Goal: Transaction & Acquisition: Book appointment/travel/reservation

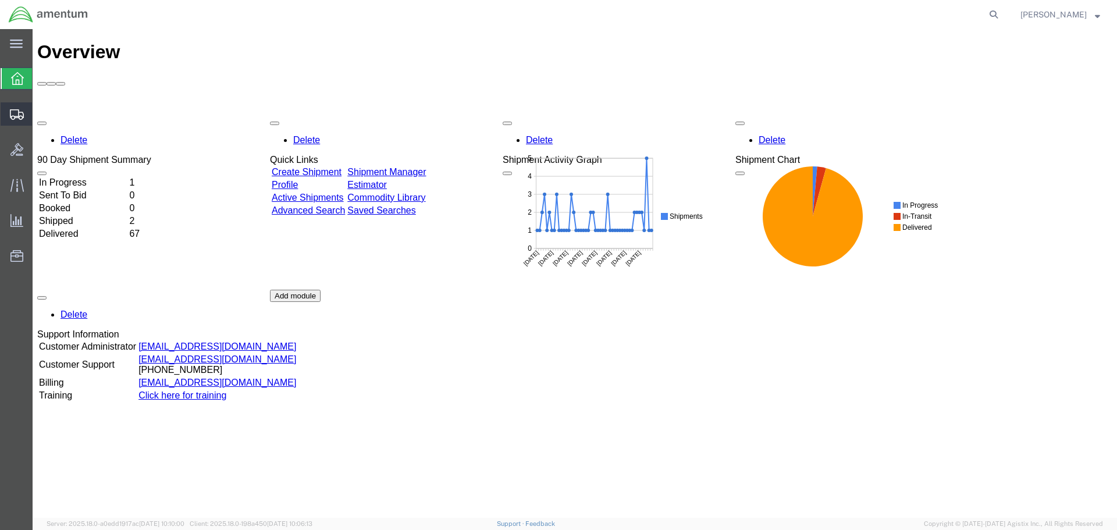
click at [0, 0] on span "Shipment Manager" at bounding box center [0, 0] width 0 height 0
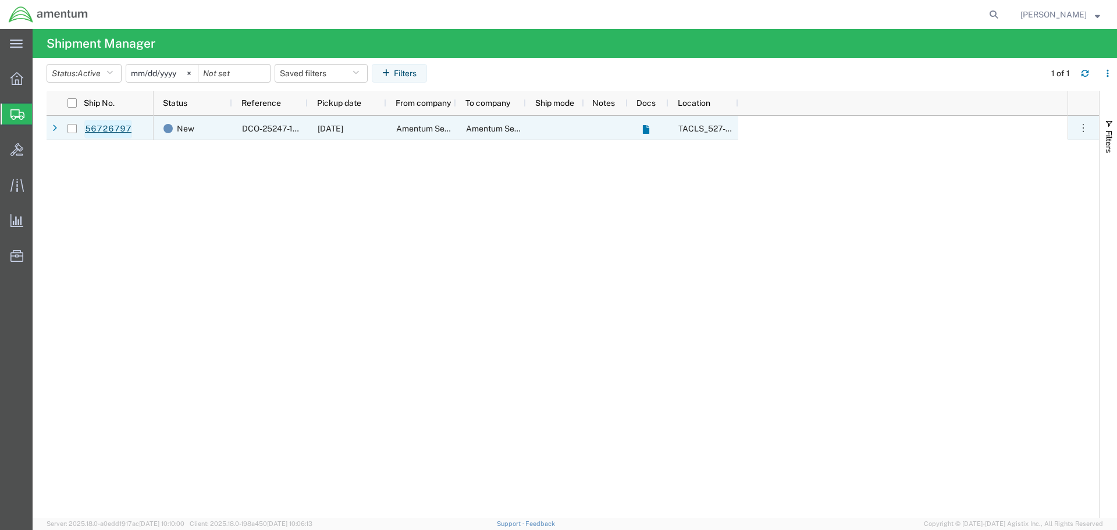
click at [115, 131] on link "56726797" at bounding box center [108, 129] width 48 height 19
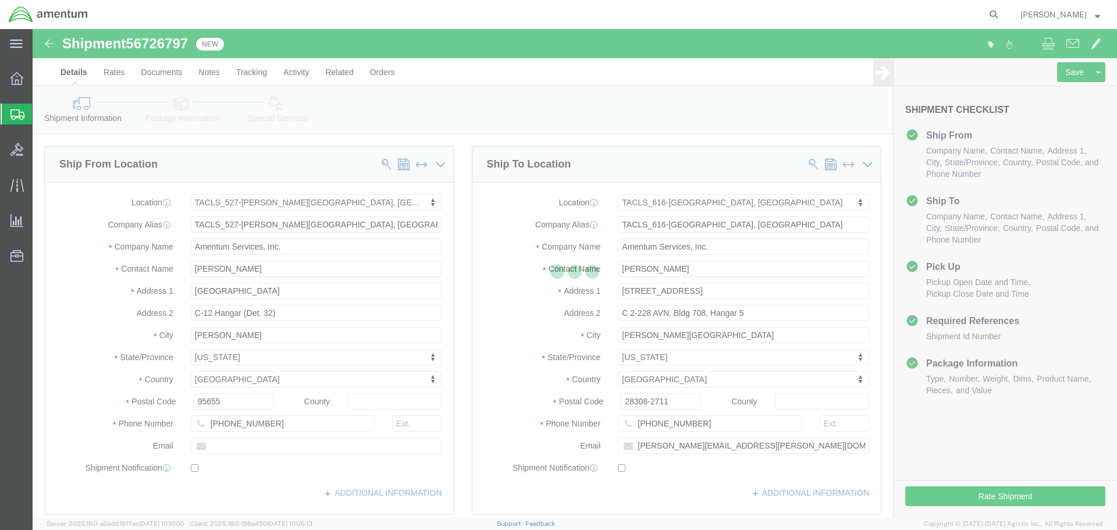
select select "42691"
select select "42712"
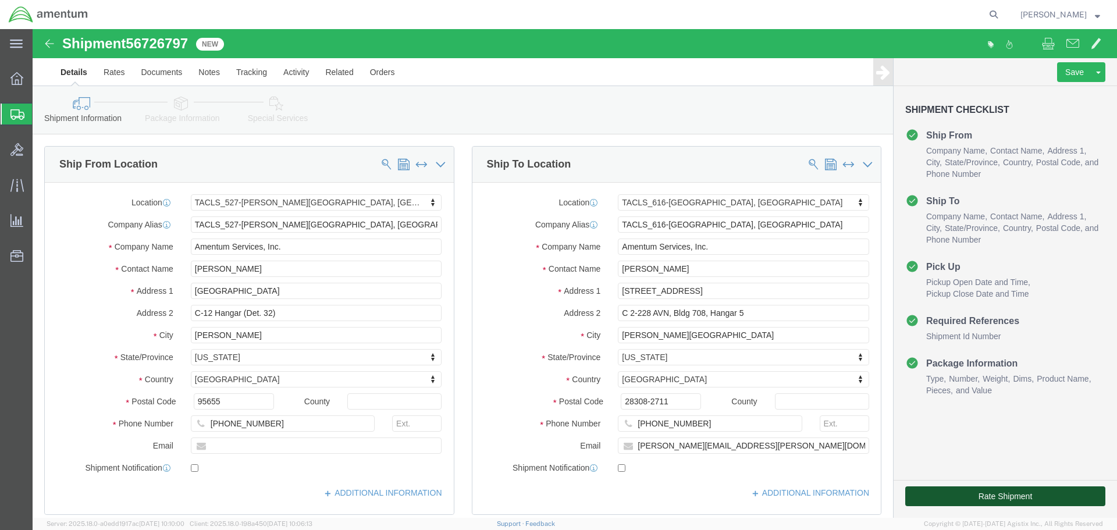
click button "Rate Shipment"
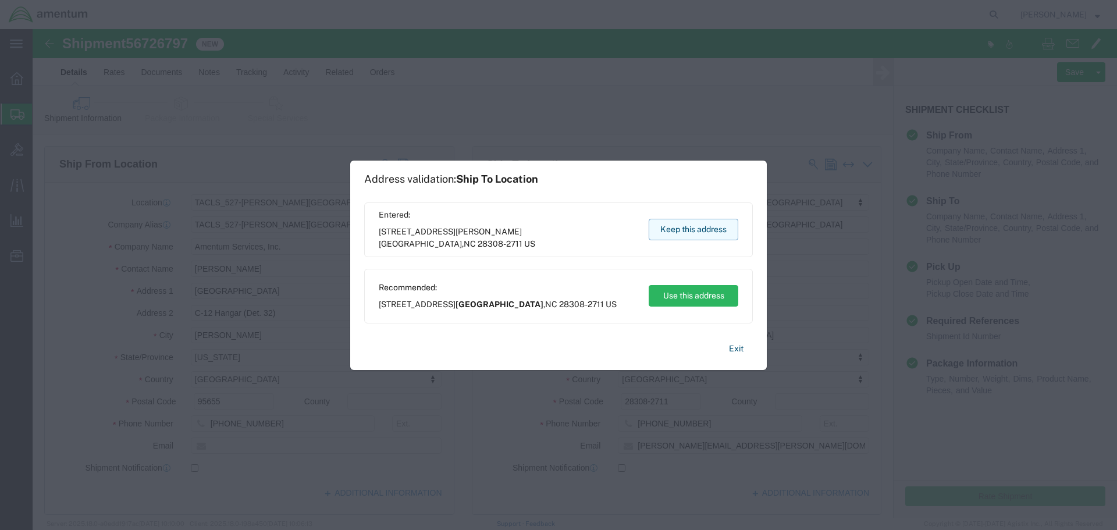
click at [700, 232] on button "Keep this address" at bounding box center [694, 230] width 90 height 22
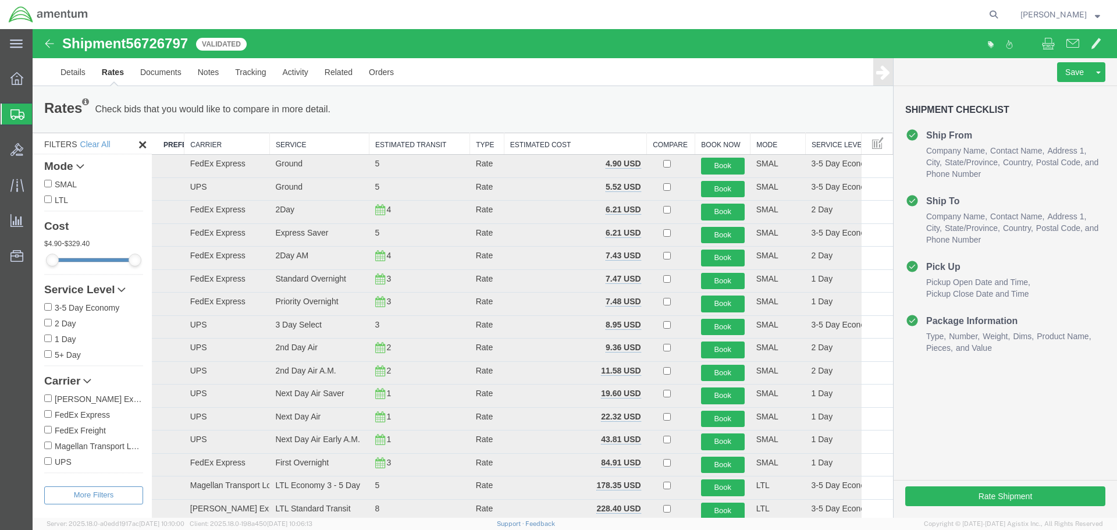
click at [208, 144] on th "Carrier" at bounding box center [227, 144] width 86 height 22
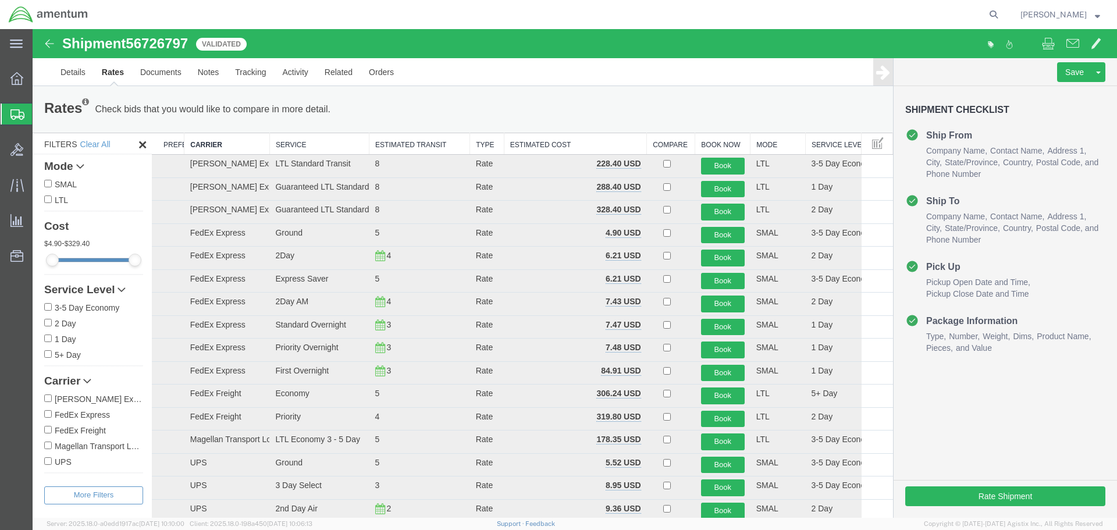
click at [208, 144] on th "Carrier" at bounding box center [227, 144] width 86 height 22
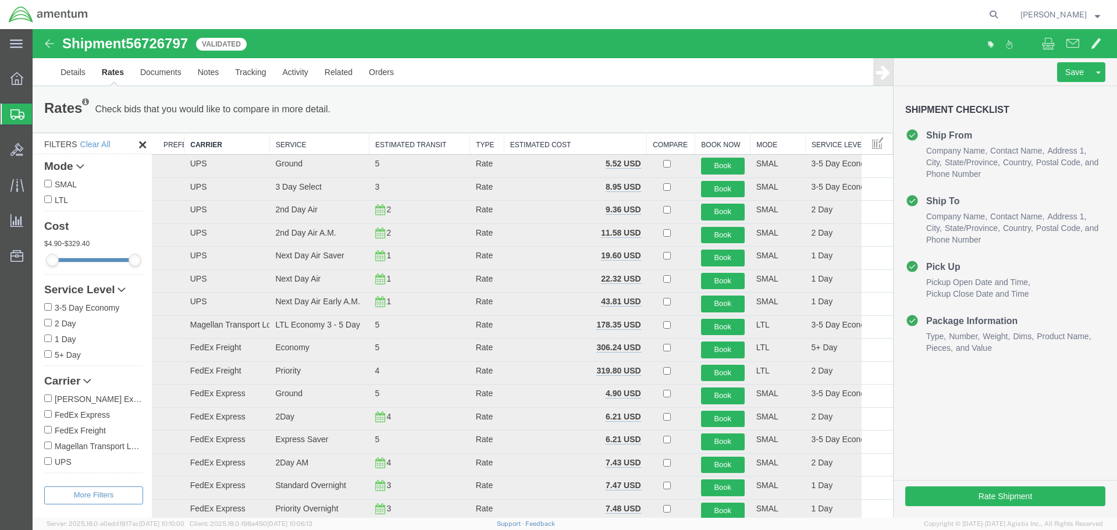
click at [208, 144] on th "Carrier" at bounding box center [227, 144] width 86 height 22
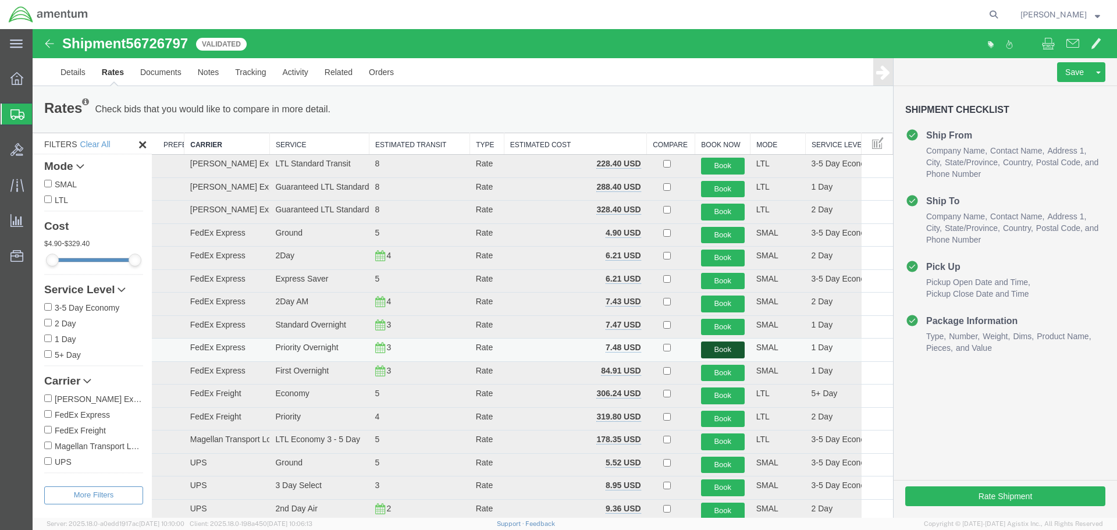
click at [717, 349] on button "Book" at bounding box center [723, 349] width 44 height 17
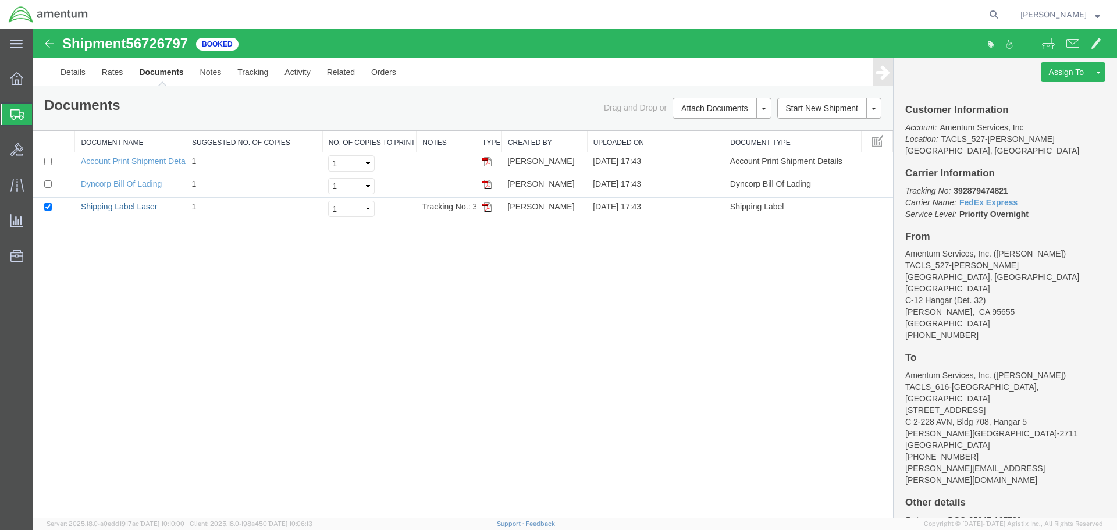
drag, startPoint x: 120, startPoint y: 208, endPoint x: 325, endPoint y: 225, distance: 204.8
click at [120, 208] on link "Shipping Label Laser" at bounding box center [119, 206] width 77 height 9
